Goal: Register for event/course

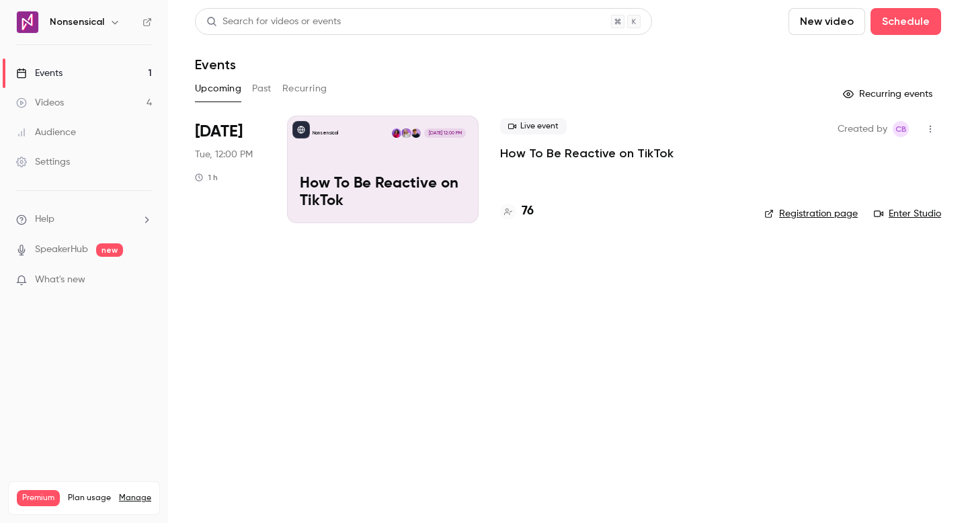
click at [534, 167] on div "Live event How To Be Reactive on TikTok 76" at bounding box center [621, 170] width 243 height 108
click at [519, 214] on div "76" at bounding box center [517, 211] width 34 height 18
